Goal: Navigation & Orientation: Find specific page/section

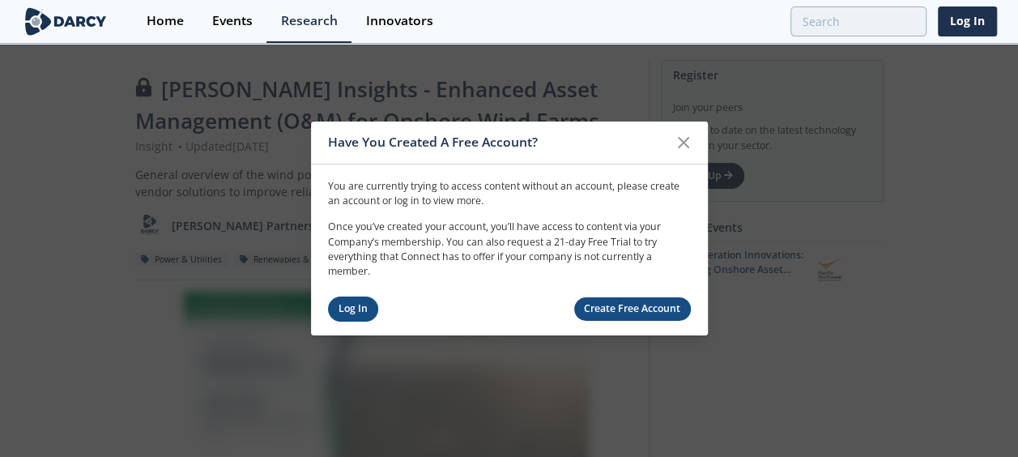
click at [360, 304] on link "Log In" at bounding box center [353, 308] width 51 height 25
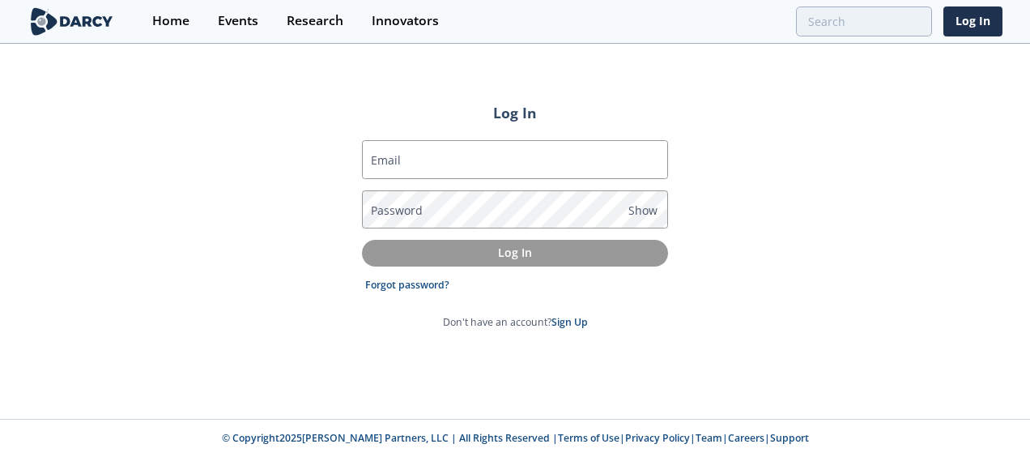
type input "[EMAIL_ADDRESS][PERSON_NAME][DOMAIN_NAME]"
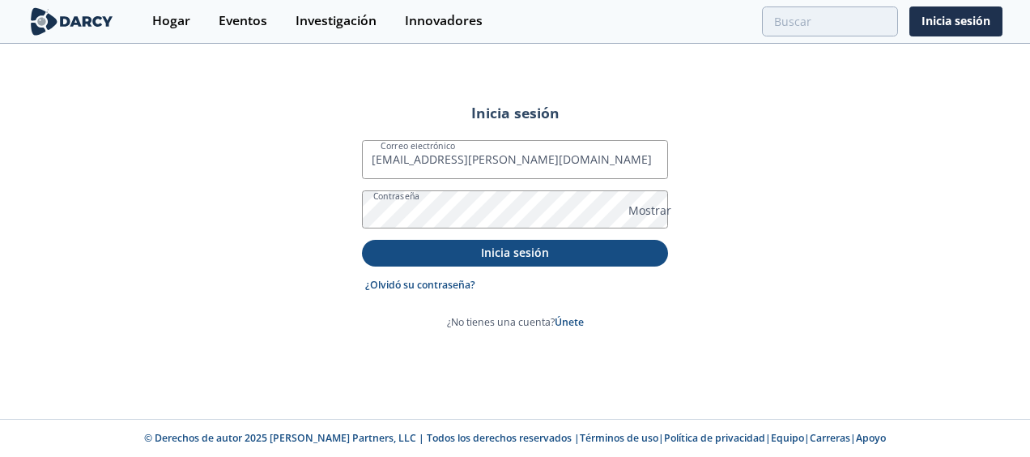
click at [445, 251] on p "Inicia sesión" at bounding box center [514, 252] width 283 height 17
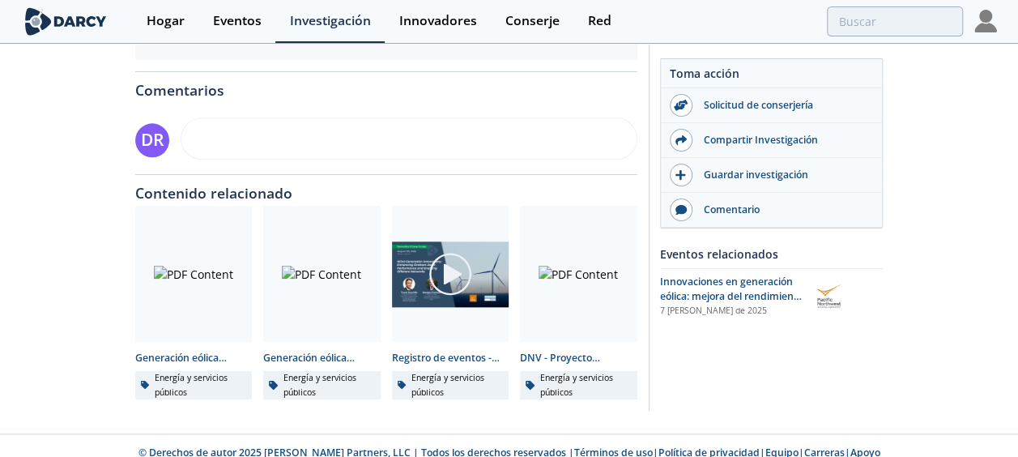
scroll to position [845, 0]
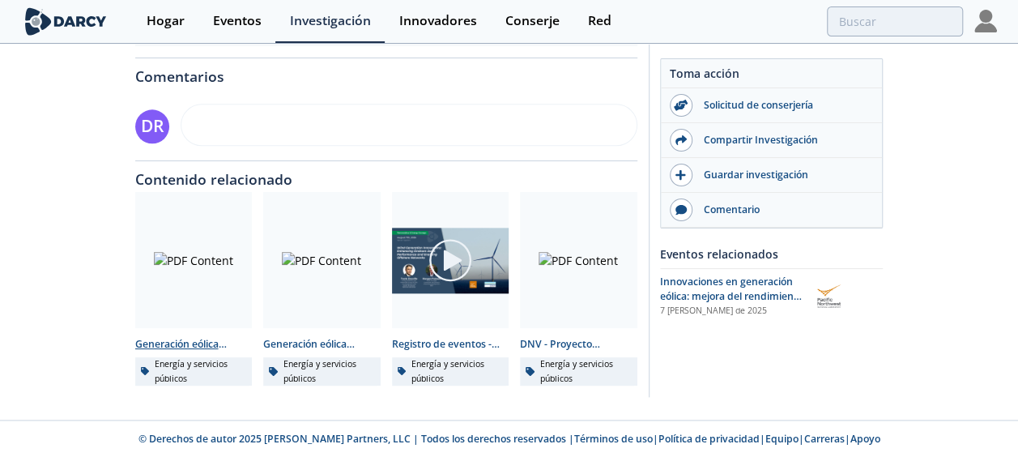
click at [178, 372] on font "Energía y servicios públicos" at bounding box center [200, 371] width 91 height 28
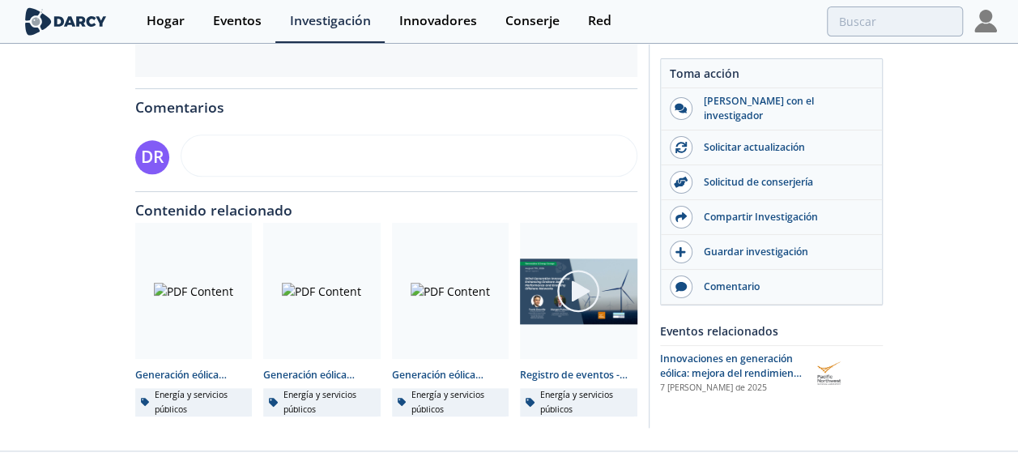
scroll to position [862, 0]
